Goal: Check status: Check status

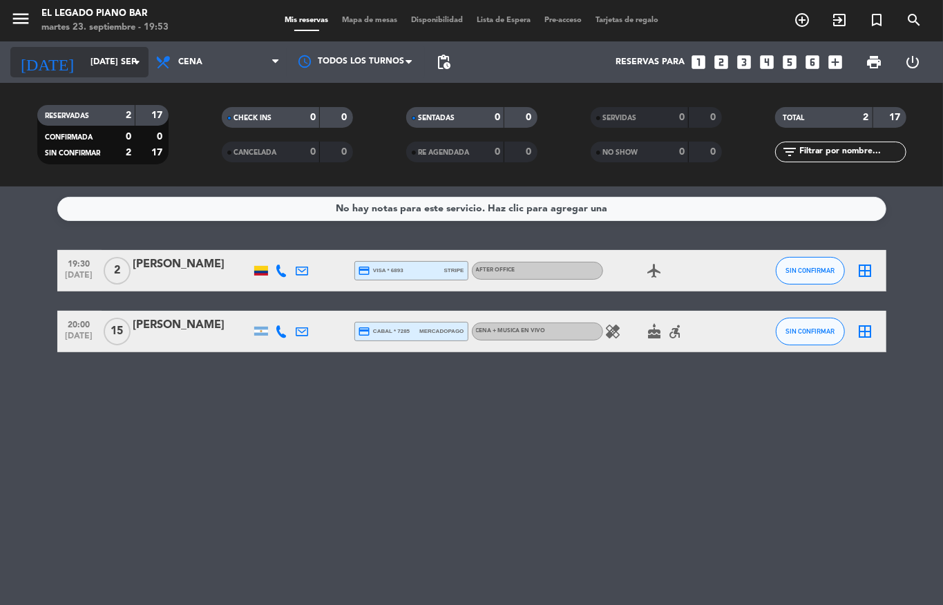
click at [84, 50] on input "[DATE] sep." at bounding box center [142, 61] width 117 height 23
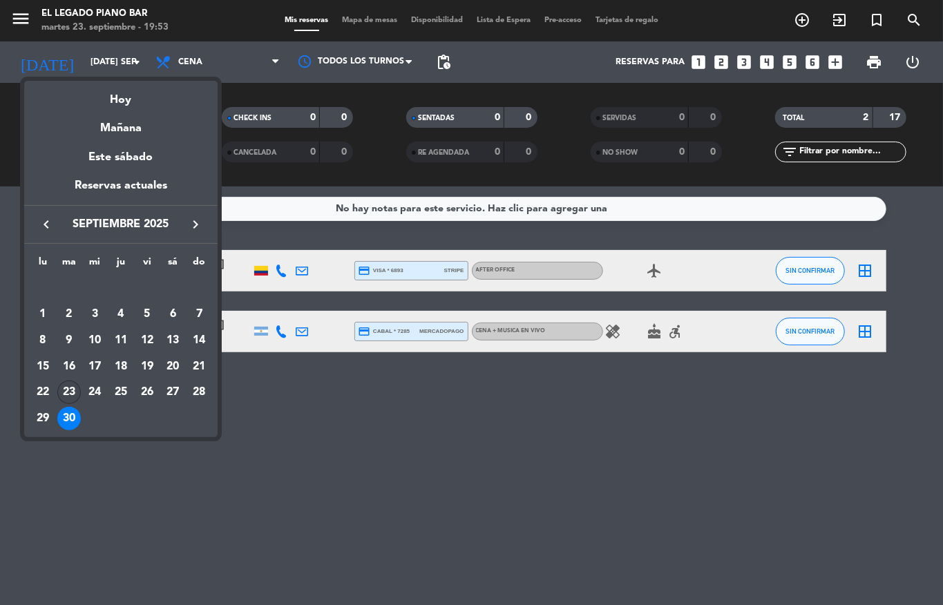
click at [67, 390] on div "23" at bounding box center [68, 392] width 23 height 23
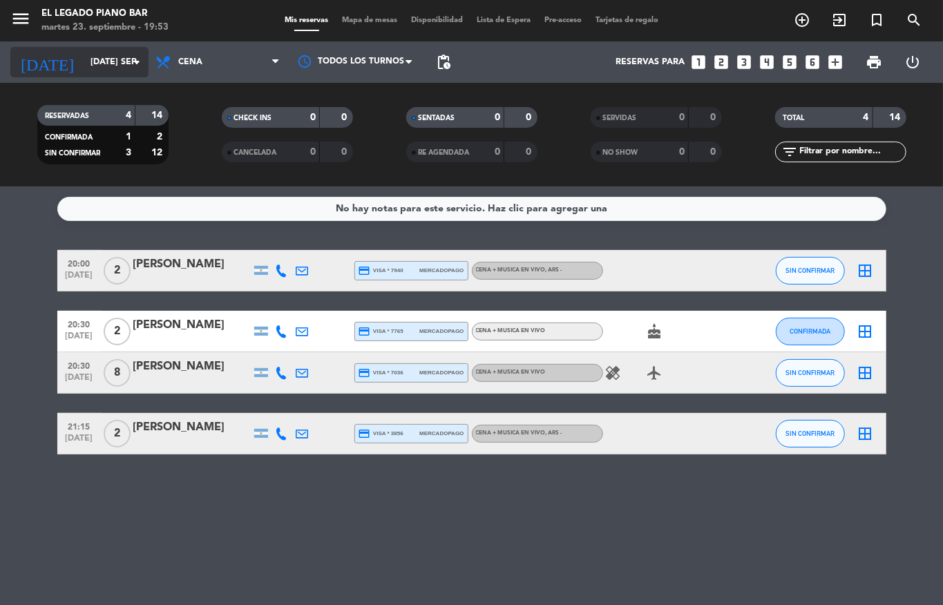
click at [84, 64] on input "[DATE] sep." at bounding box center [142, 61] width 117 height 23
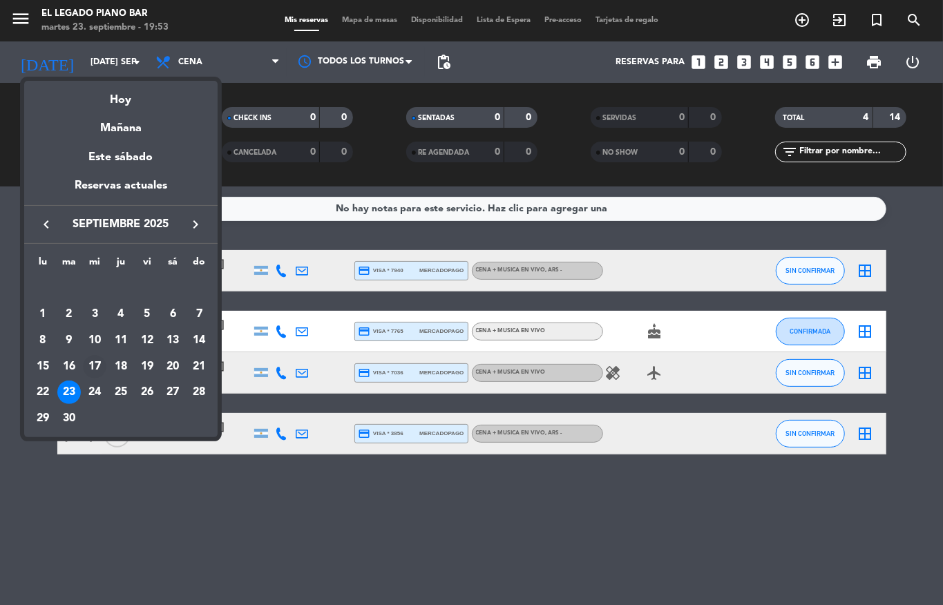
click at [86, 379] on td "17" at bounding box center [95, 367] width 26 height 26
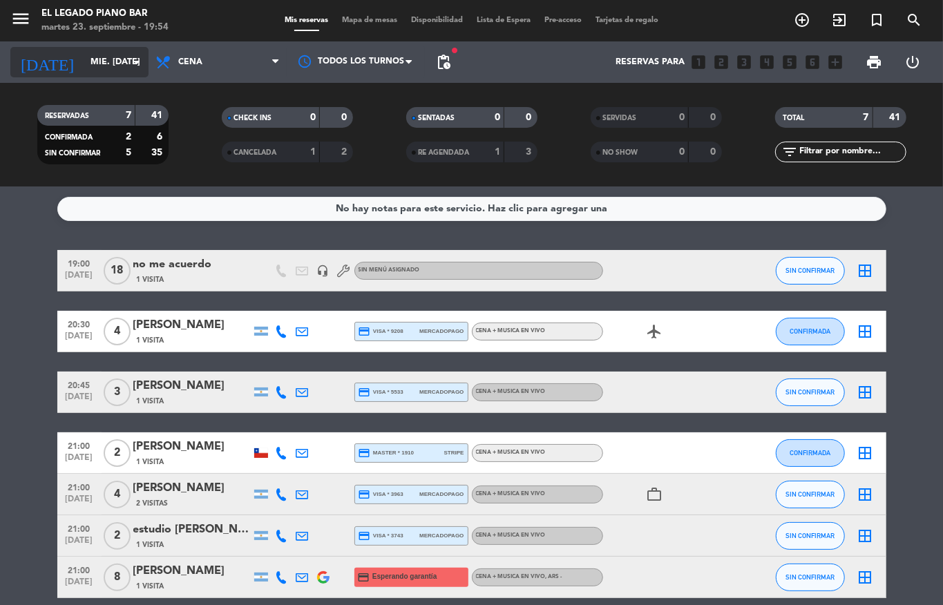
click at [127, 69] on input "mié. [DATE]" at bounding box center [142, 61] width 117 height 23
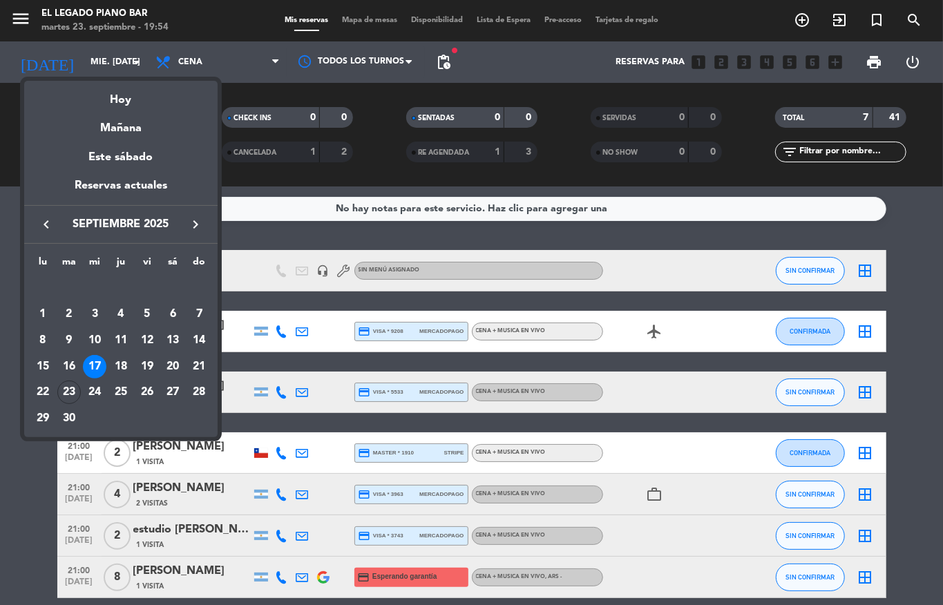
click at [92, 393] on div "24" at bounding box center [94, 392] width 23 height 23
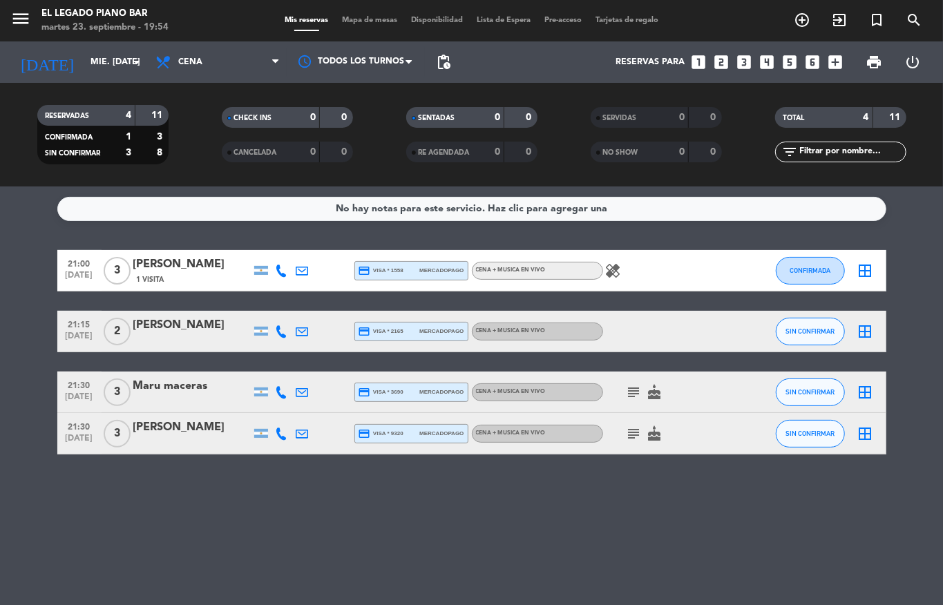
click at [619, 394] on div "subject cake" at bounding box center [665, 392] width 124 height 41
click at [635, 394] on icon "subject" at bounding box center [634, 392] width 17 height 17
click at [635, 437] on icon "subject" at bounding box center [634, 434] width 17 height 17
click at [84, 50] on input "mié. [DATE]" at bounding box center [142, 61] width 117 height 23
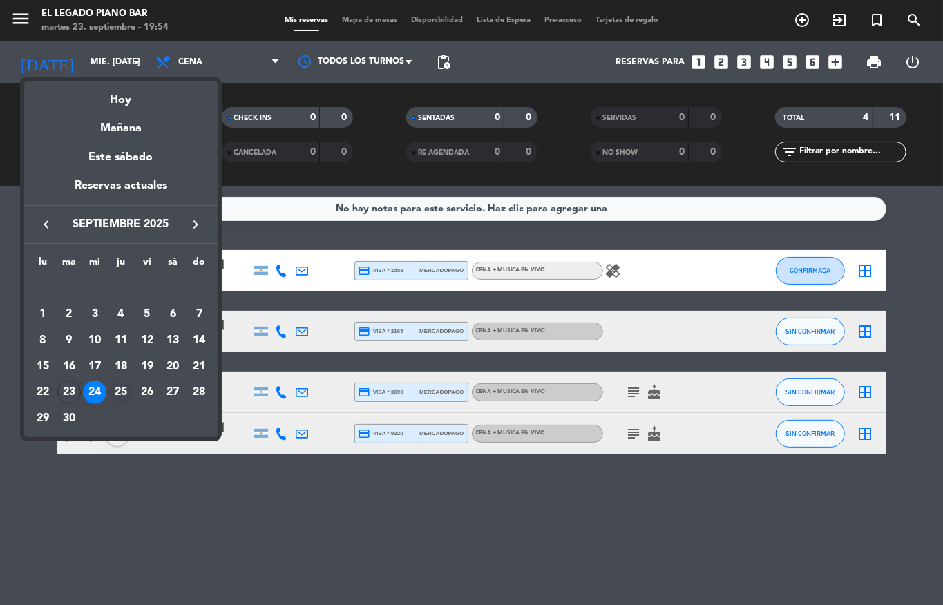
click at [123, 398] on div "25" at bounding box center [120, 392] width 23 height 23
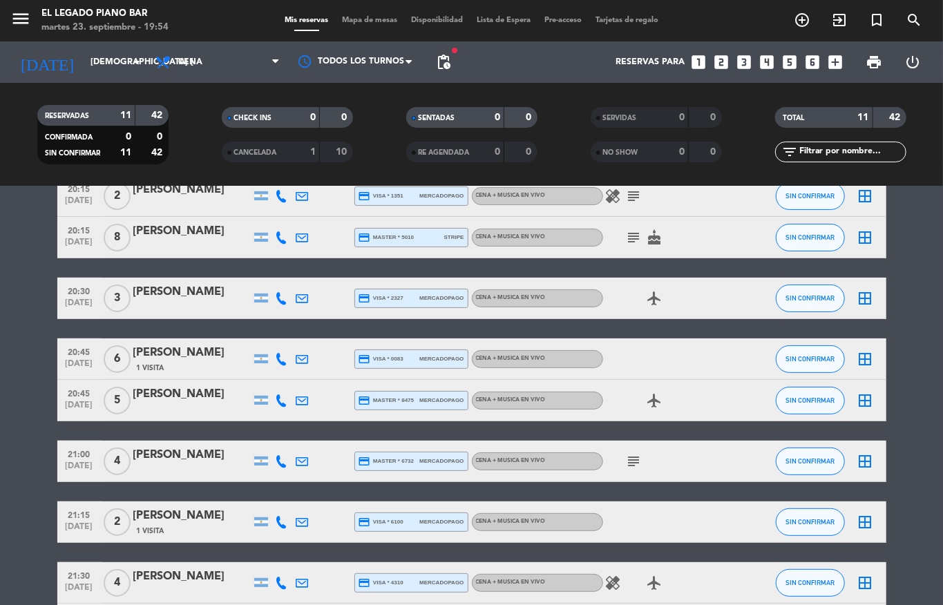
scroll to position [92, 0]
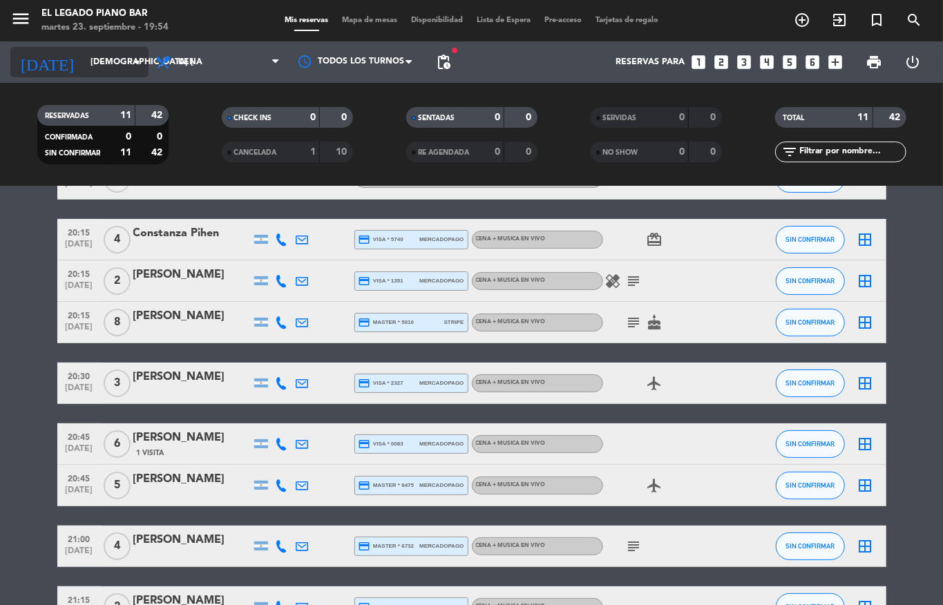
click at [91, 61] on input "[DEMOGRAPHIC_DATA] [DATE]" at bounding box center [142, 61] width 117 height 23
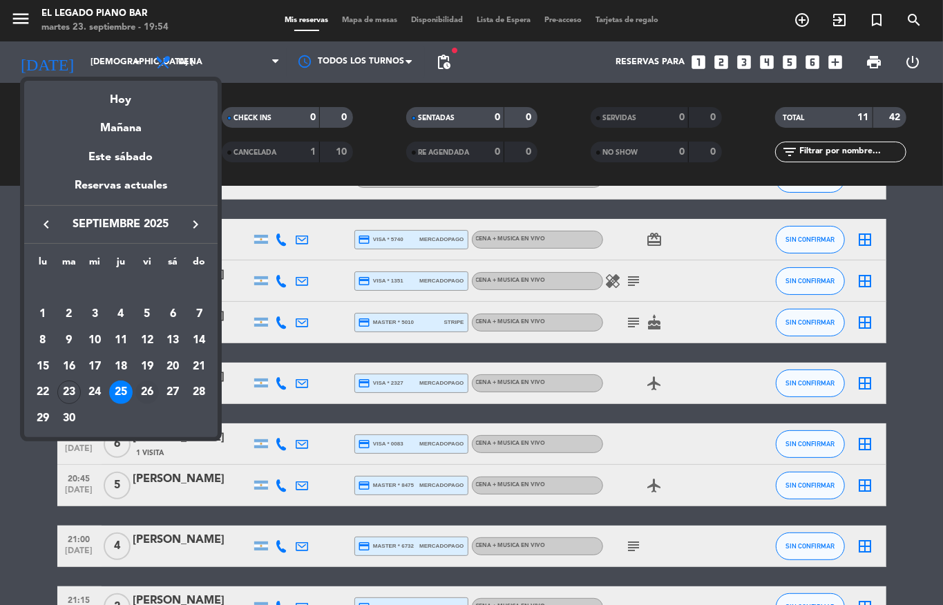
click at [150, 392] on div "26" at bounding box center [146, 392] width 23 height 23
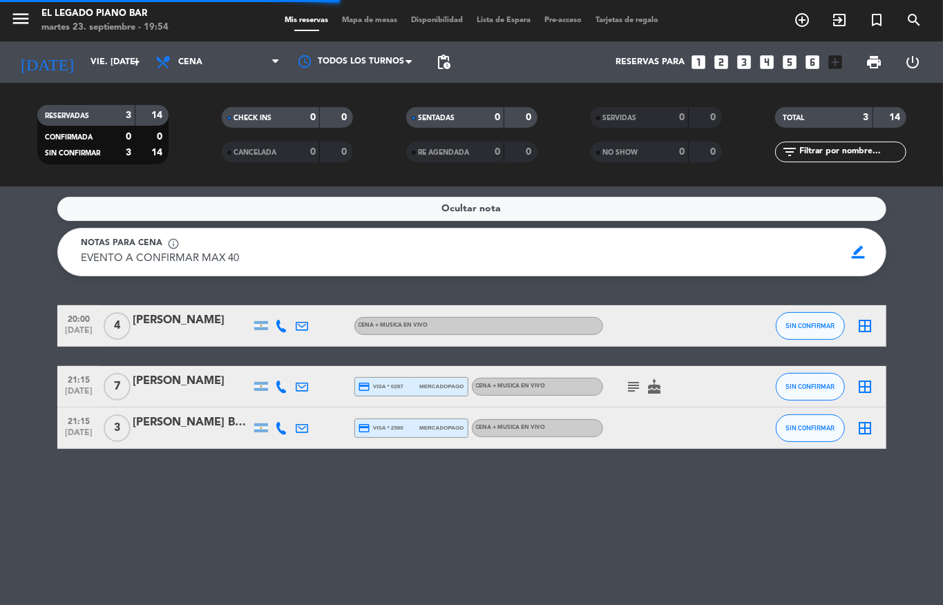
scroll to position [0, 0]
click at [139, 48] on div "[DATE] vie. [DATE] arrow_drop_down" at bounding box center [79, 62] width 138 height 30
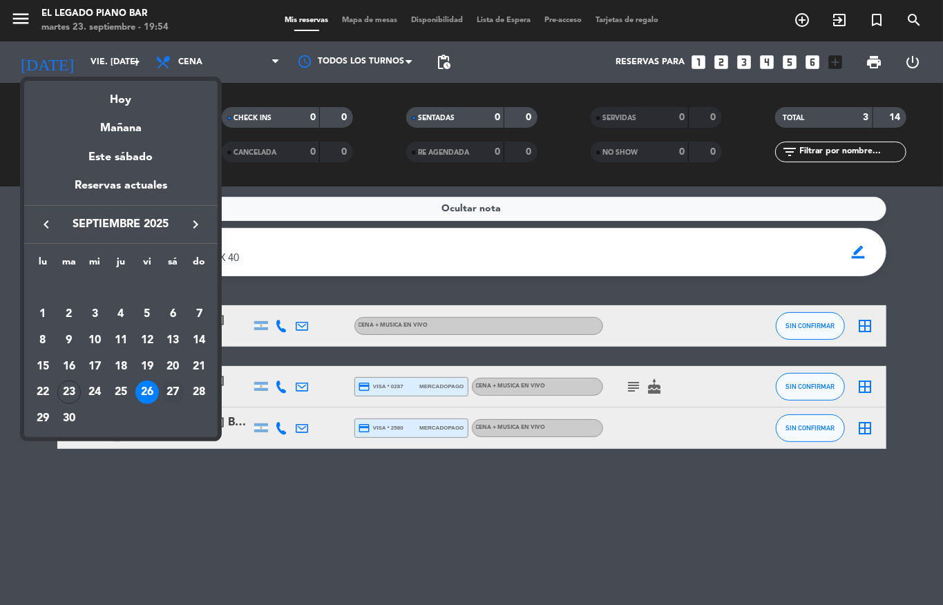
click at [164, 393] on div "27" at bounding box center [172, 392] width 23 height 23
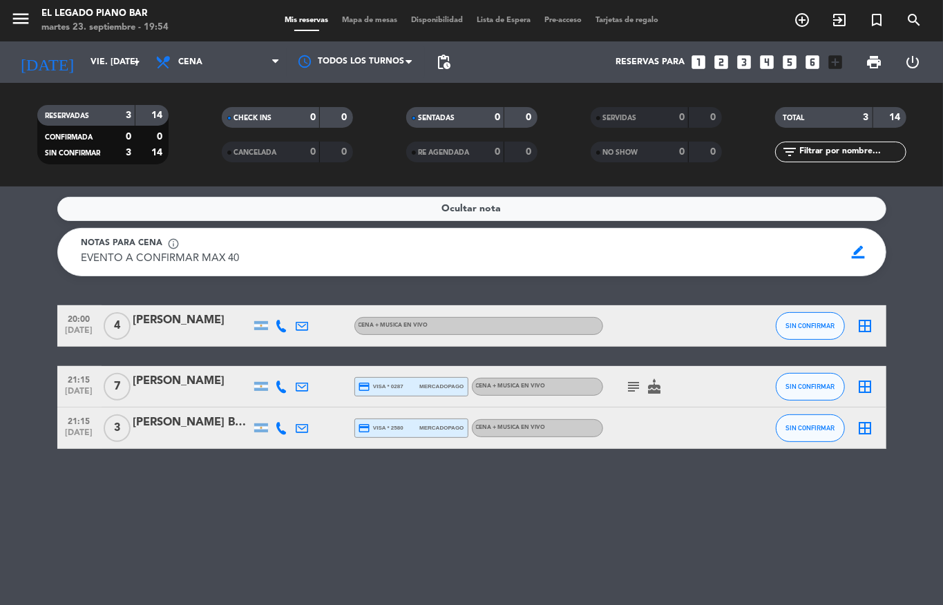
type input "sáb. [DATE]"
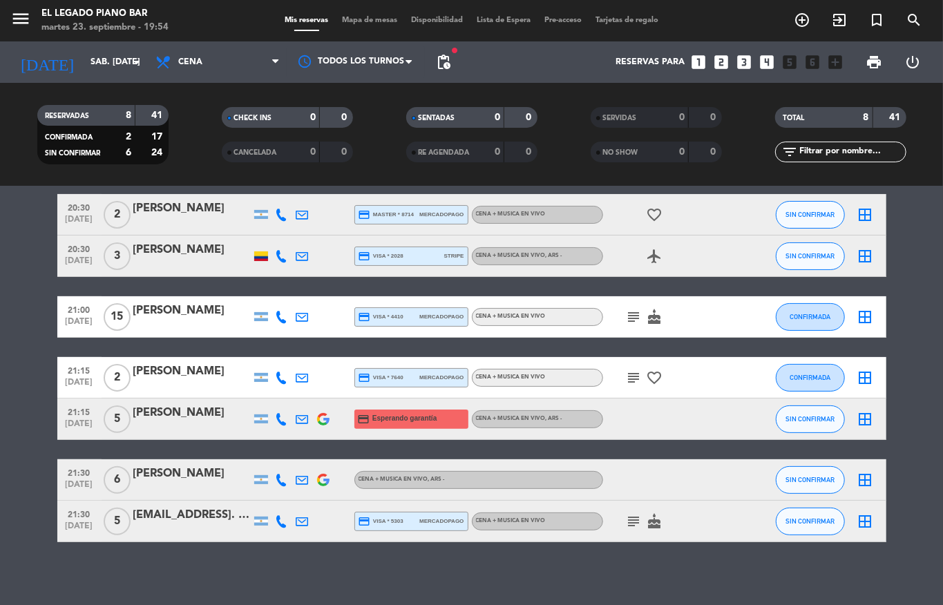
scroll to position [123, 0]
